Goal: Task Accomplishment & Management: Manage account settings

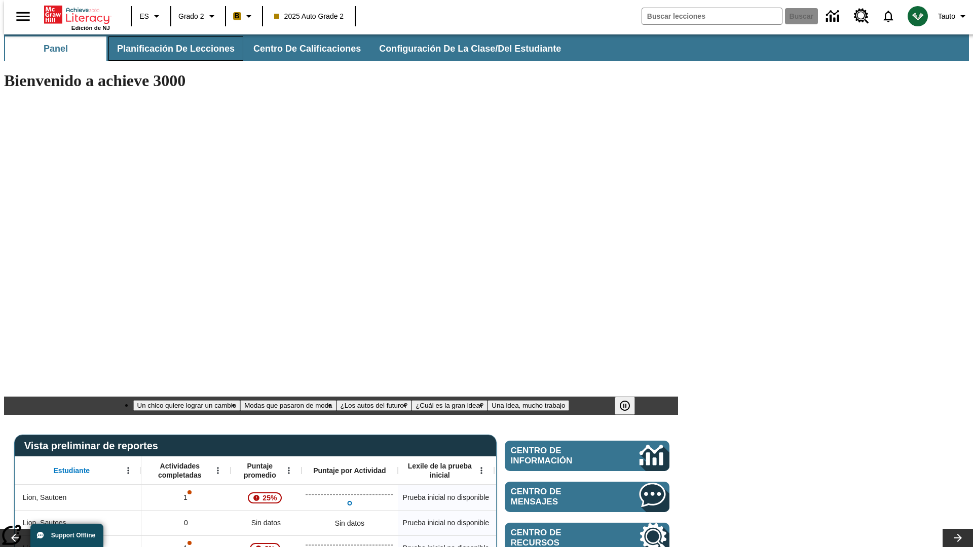
click at [170, 49] on span "Planificación de lecciones" at bounding box center [176, 49] width 118 height 12
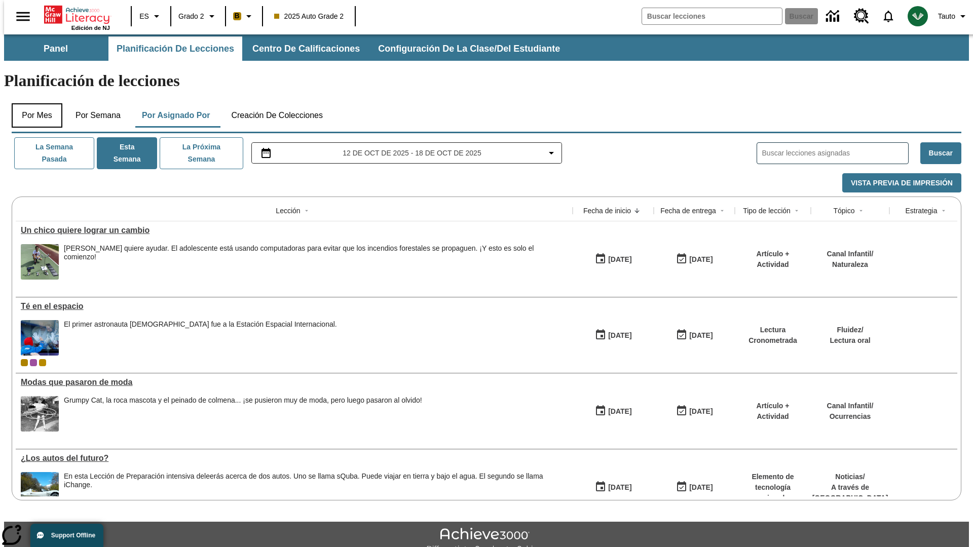
click at [33, 103] on button "Por mes" at bounding box center [37, 115] width 51 height 24
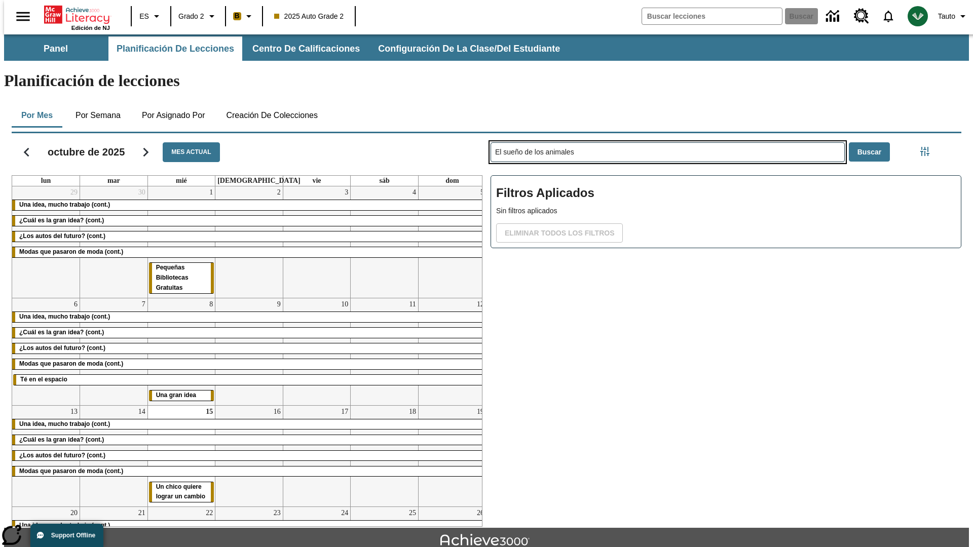
type input "El sueño de los animales"
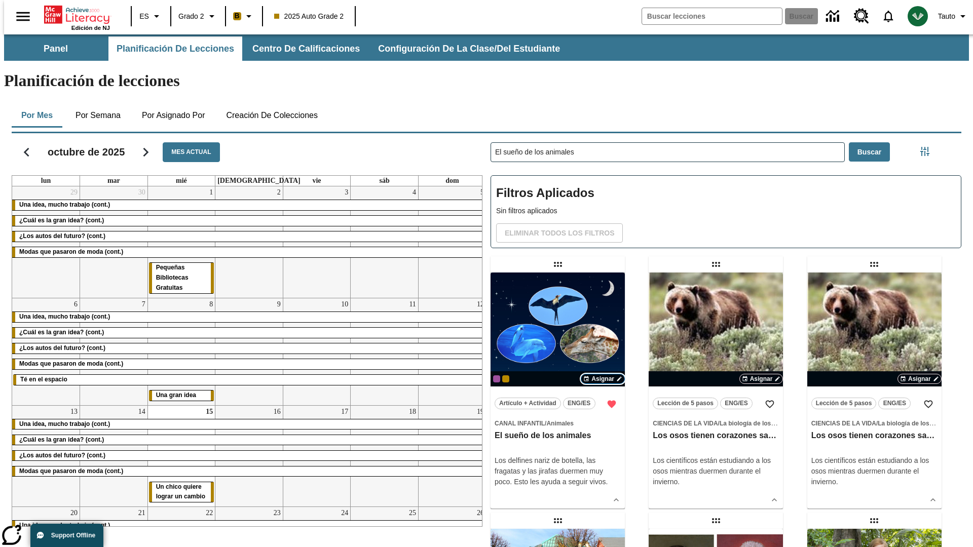
click at [602, 374] on span "Asignar" at bounding box center [602, 378] width 23 height 9
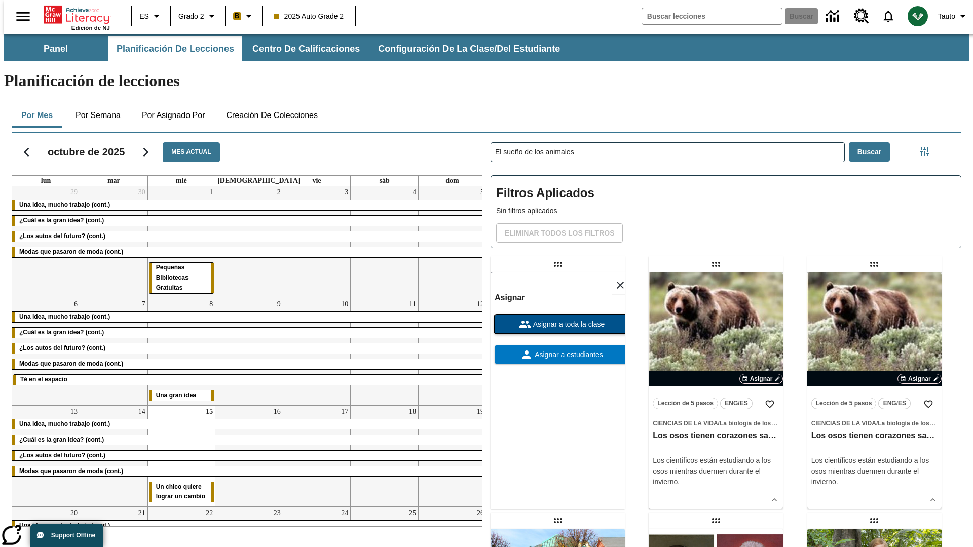
click at [557, 319] on span "Asignar a toda la clase" at bounding box center [568, 324] width 74 height 11
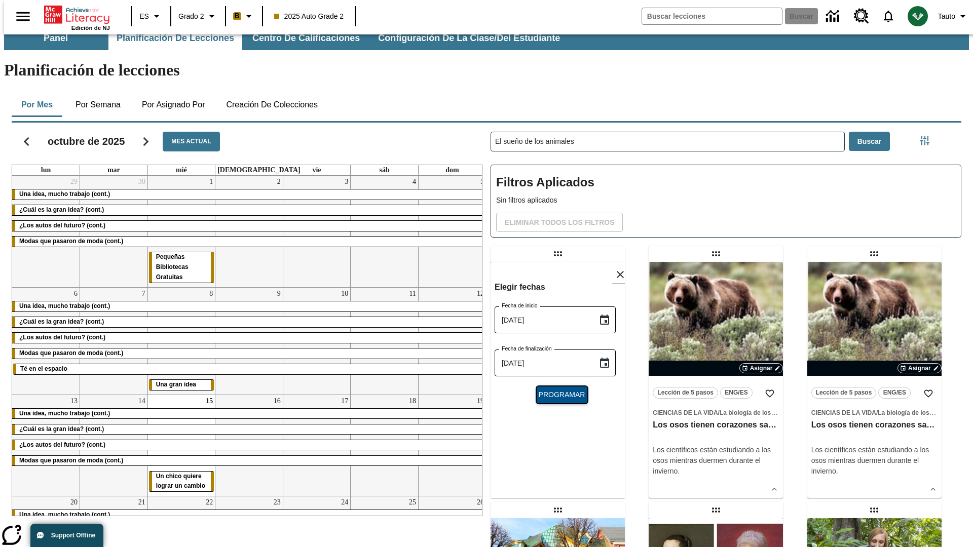
click at [557, 390] on span "Programar" at bounding box center [561, 395] width 47 height 11
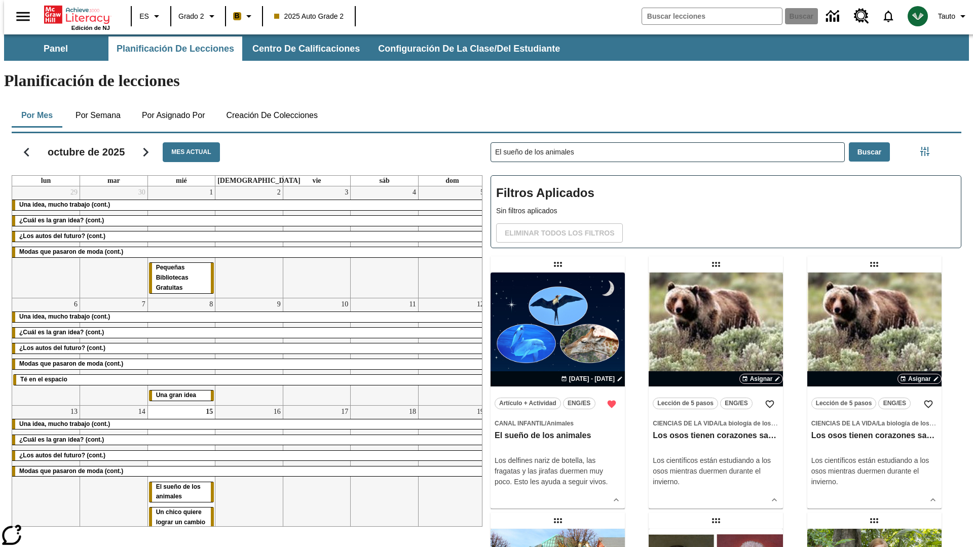
scroll to position [11, 0]
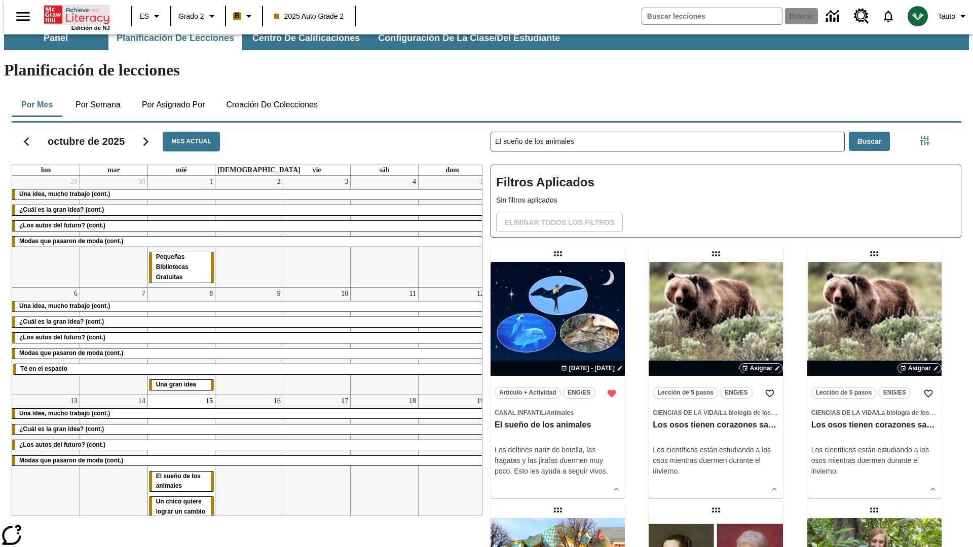
click at [73, 14] on icon "Portada" at bounding box center [77, 15] width 67 height 20
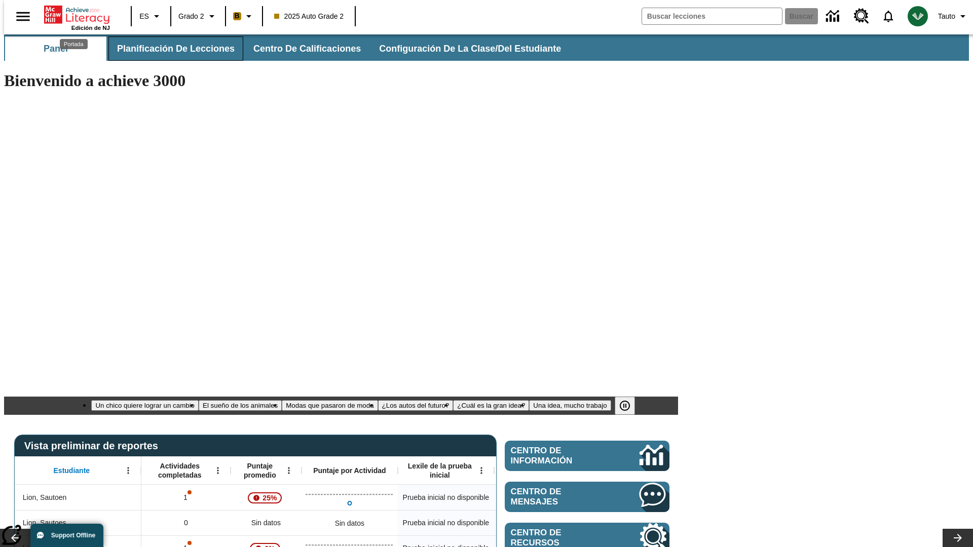
click at [170, 49] on span "Planificación de lecciones" at bounding box center [176, 49] width 118 height 12
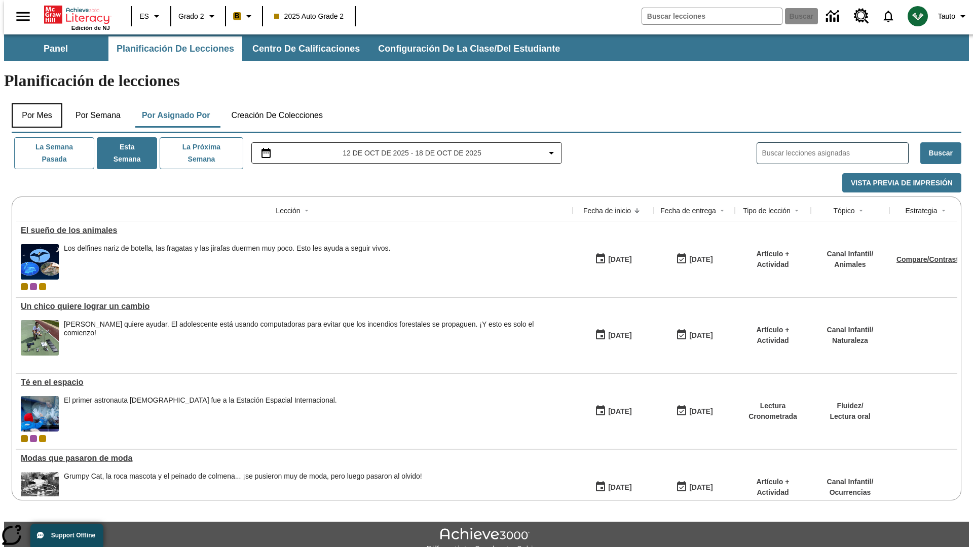
click at [33, 103] on button "Por mes" at bounding box center [37, 115] width 51 height 24
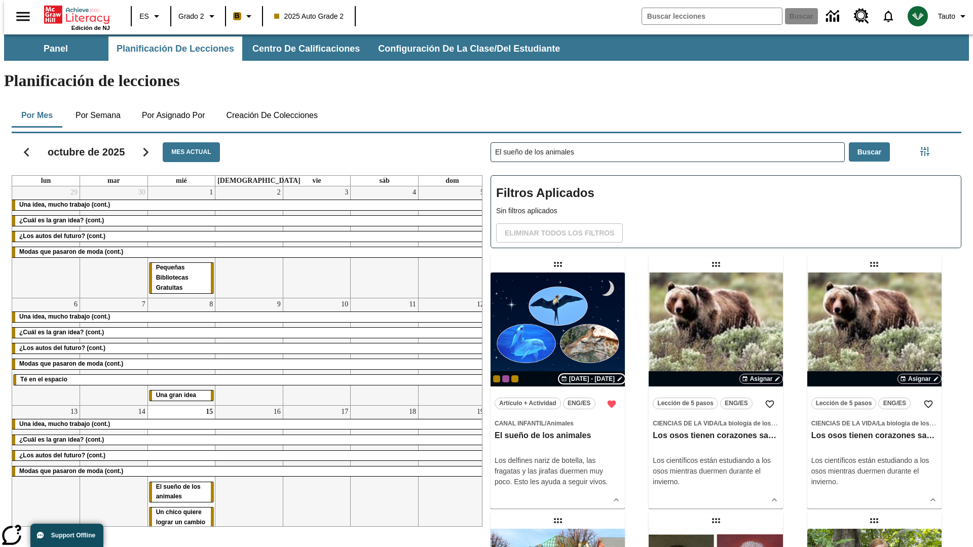
click at [594, 374] on span "[DATE] - [DATE]" at bounding box center [592, 378] width 46 height 9
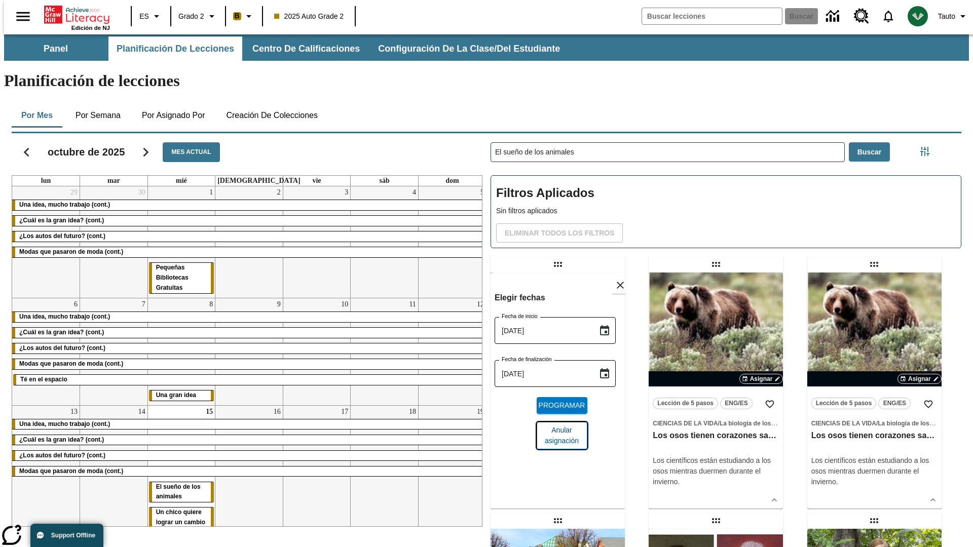
click at [557, 425] on span "Anular asignación" at bounding box center [562, 435] width 34 height 21
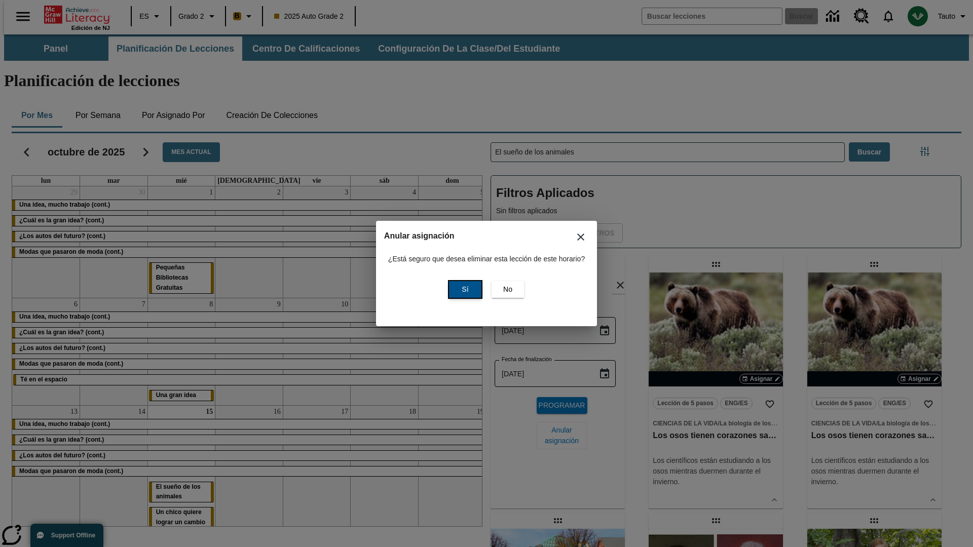
click at [463, 289] on span "Sí" at bounding box center [464, 289] width 7 height 11
